Goal: Information Seeking & Learning: Learn about a topic

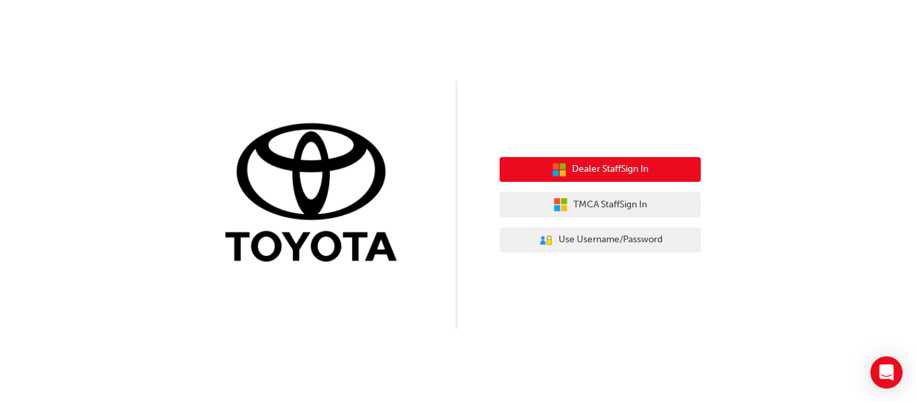
click at [590, 166] on span "Dealer Staff Sign In" at bounding box center [610, 169] width 76 height 15
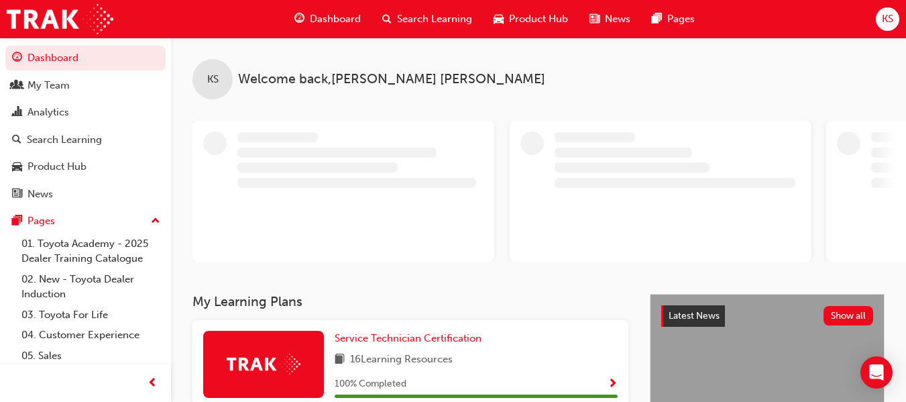
click at [490, 225] on div at bounding box center [343, 191] width 302 height 141
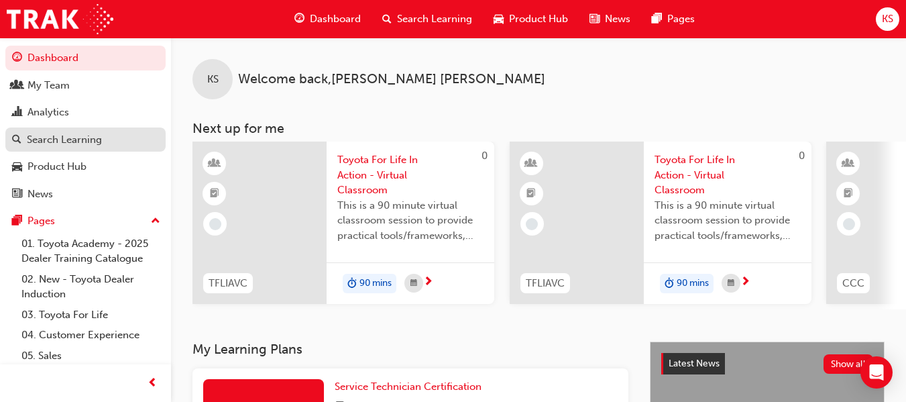
click at [76, 129] on link "Search Learning" at bounding box center [85, 139] width 160 height 25
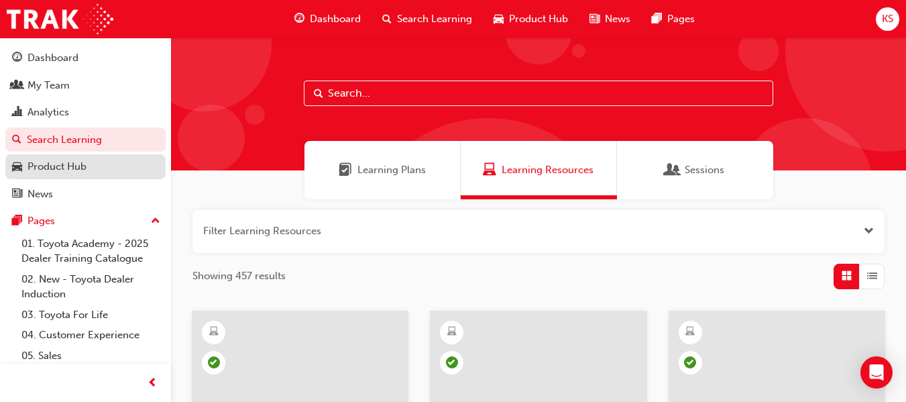
click at [64, 163] on div "Product Hub" at bounding box center [56, 166] width 59 height 15
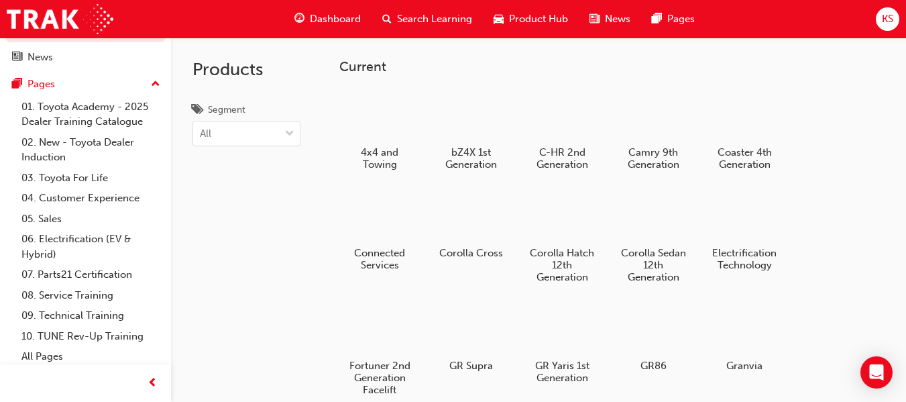
scroll to position [141, 0]
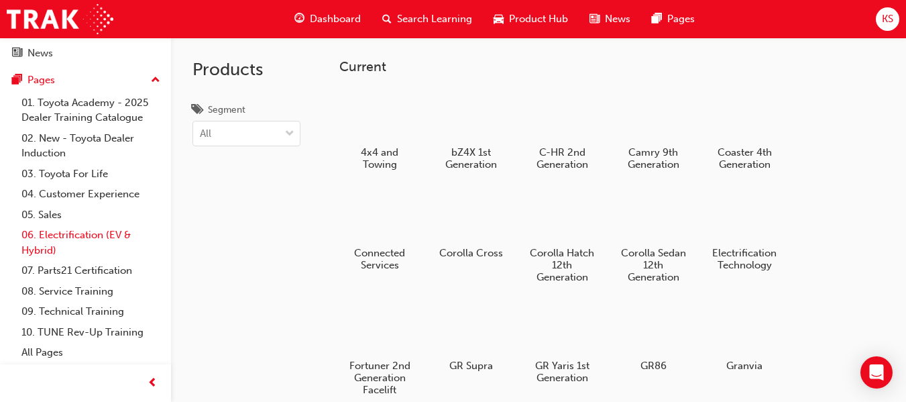
click at [102, 227] on link "06. Electrification (EV & Hybrid)" at bounding box center [91, 243] width 150 height 36
